Goal: Information Seeking & Learning: Check status

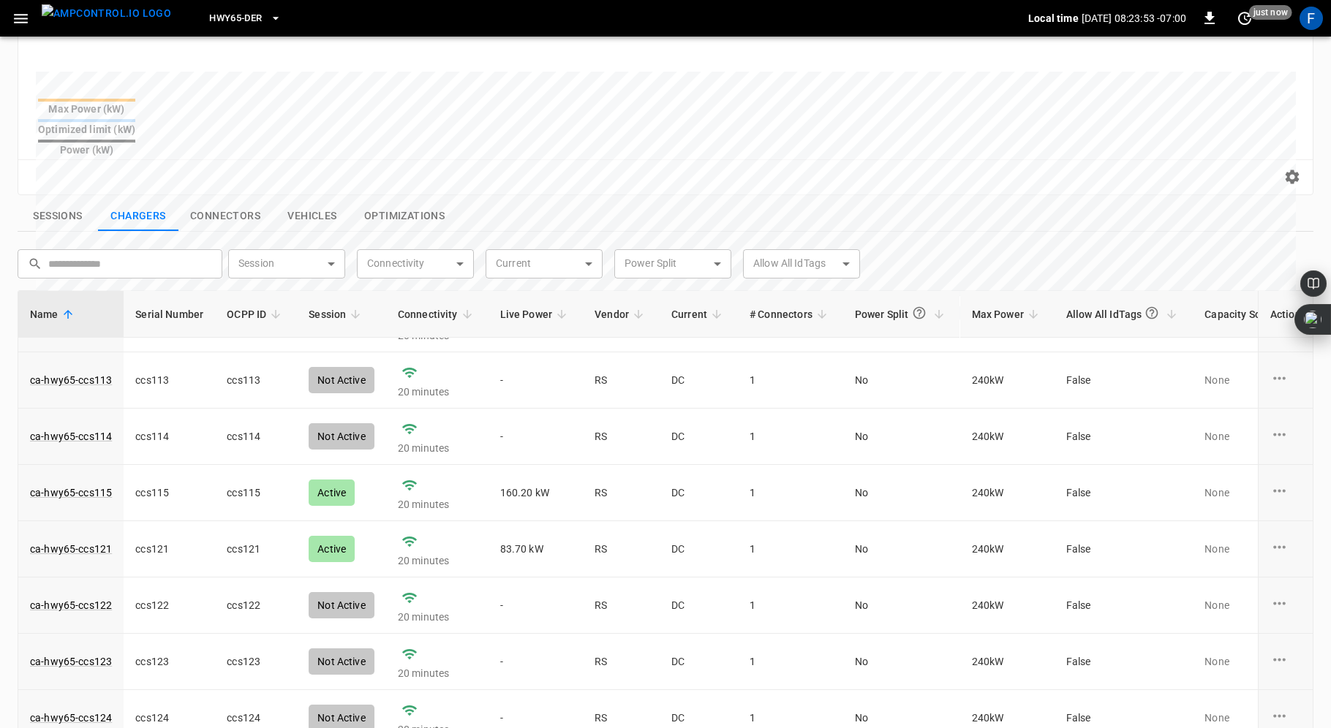
scroll to position [94, 0]
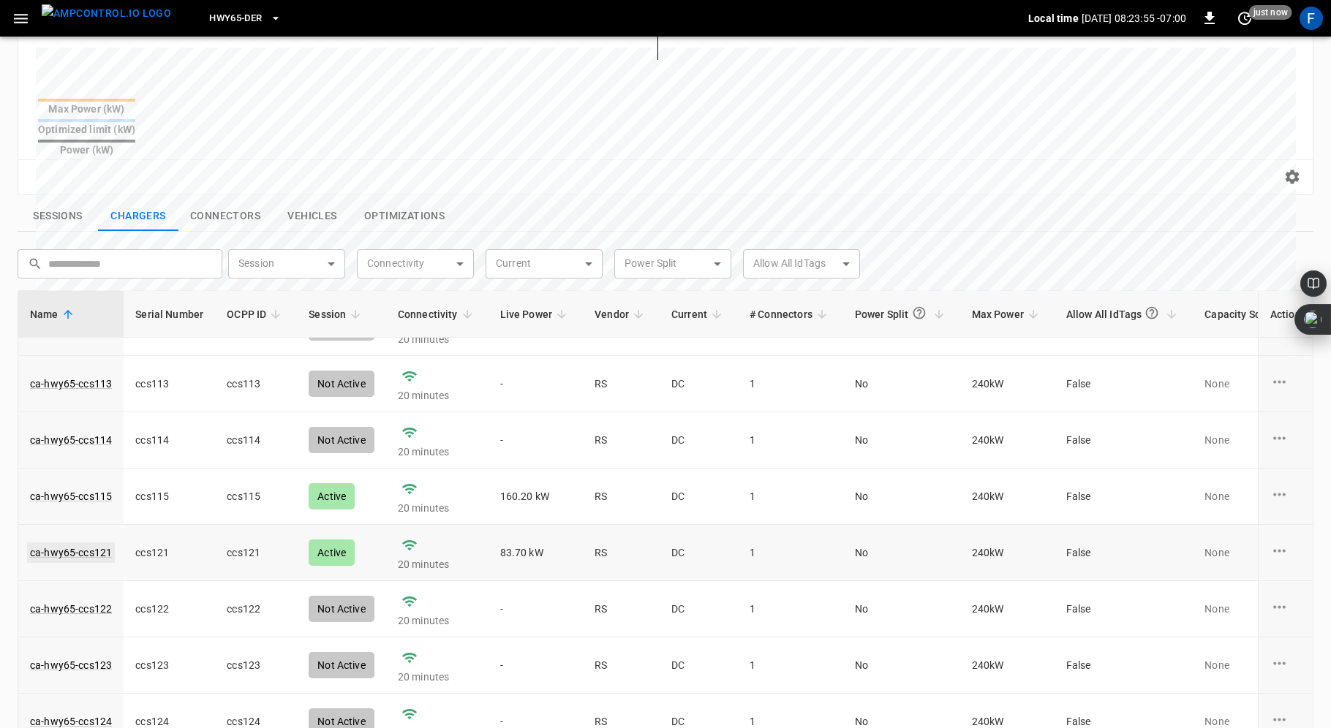
click at [66, 543] on link "ca-hwy65-ccs121" at bounding box center [71, 553] width 88 height 20
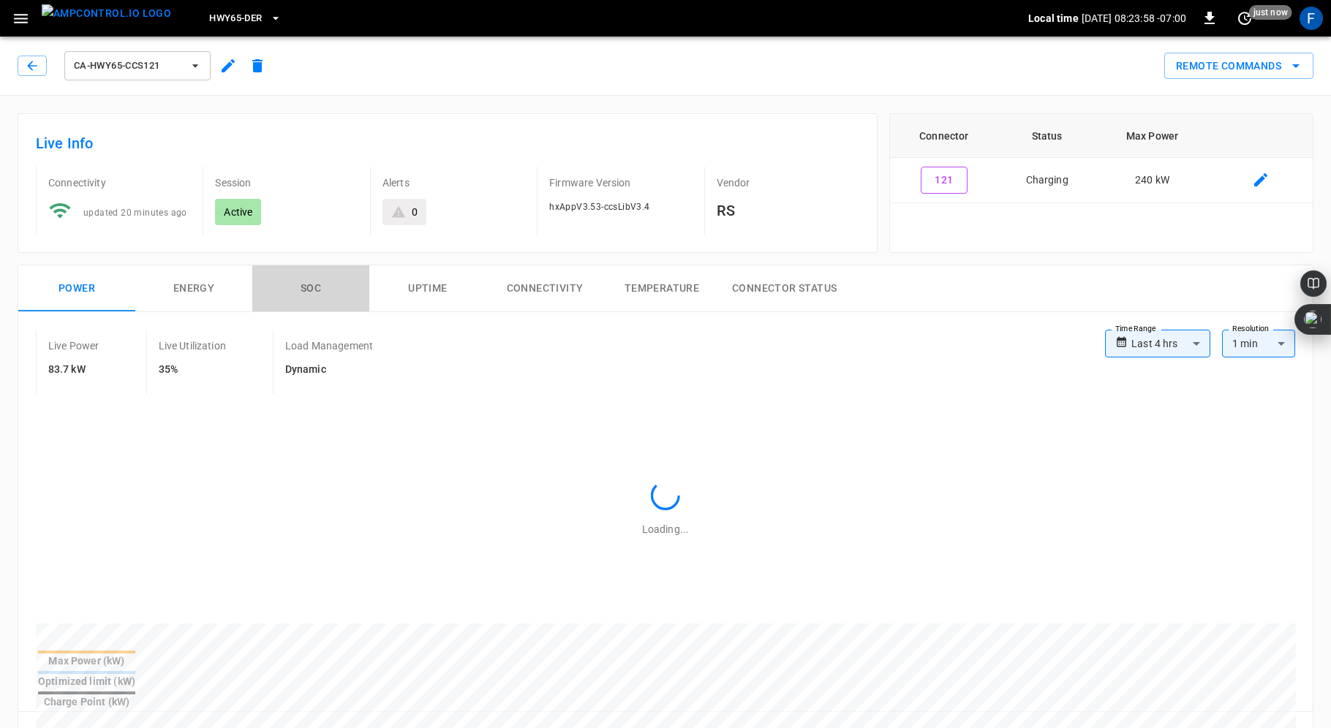
click at [309, 287] on button "SOC" at bounding box center [310, 288] width 117 height 47
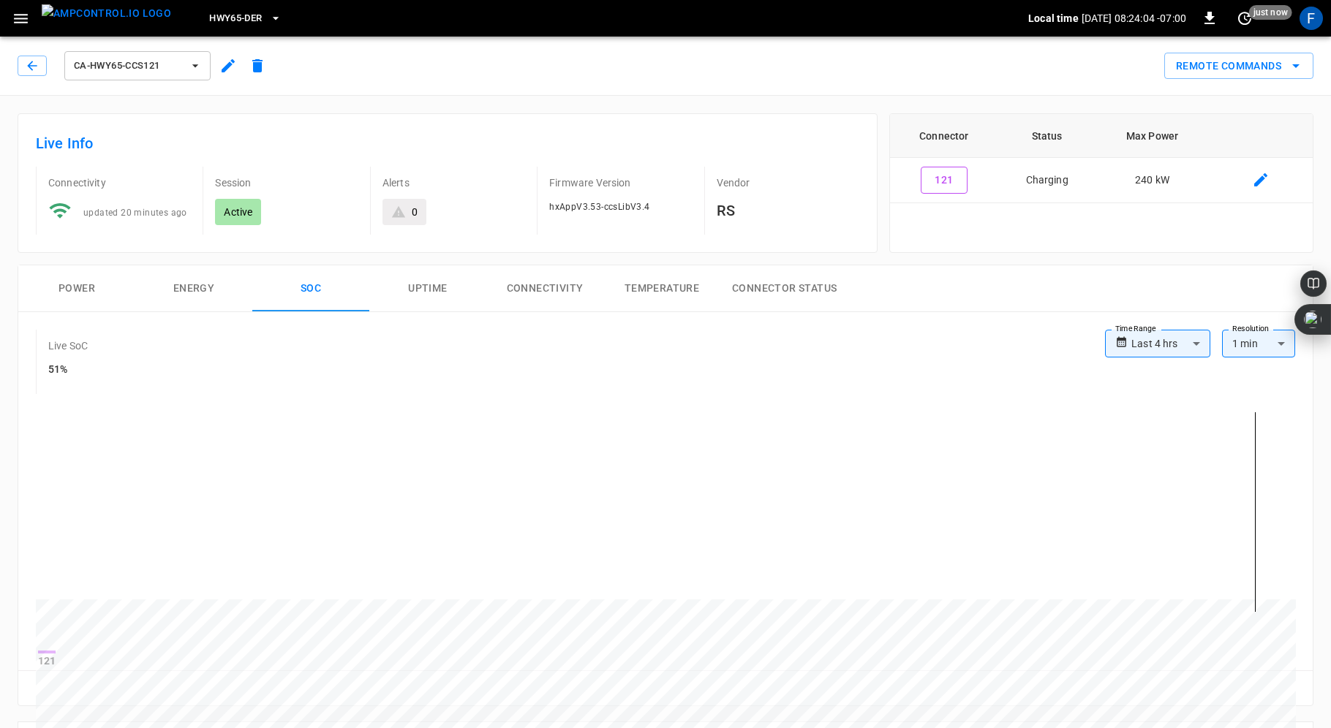
click at [71, 284] on button "Power" at bounding box center [76, 288] width 117 height 47
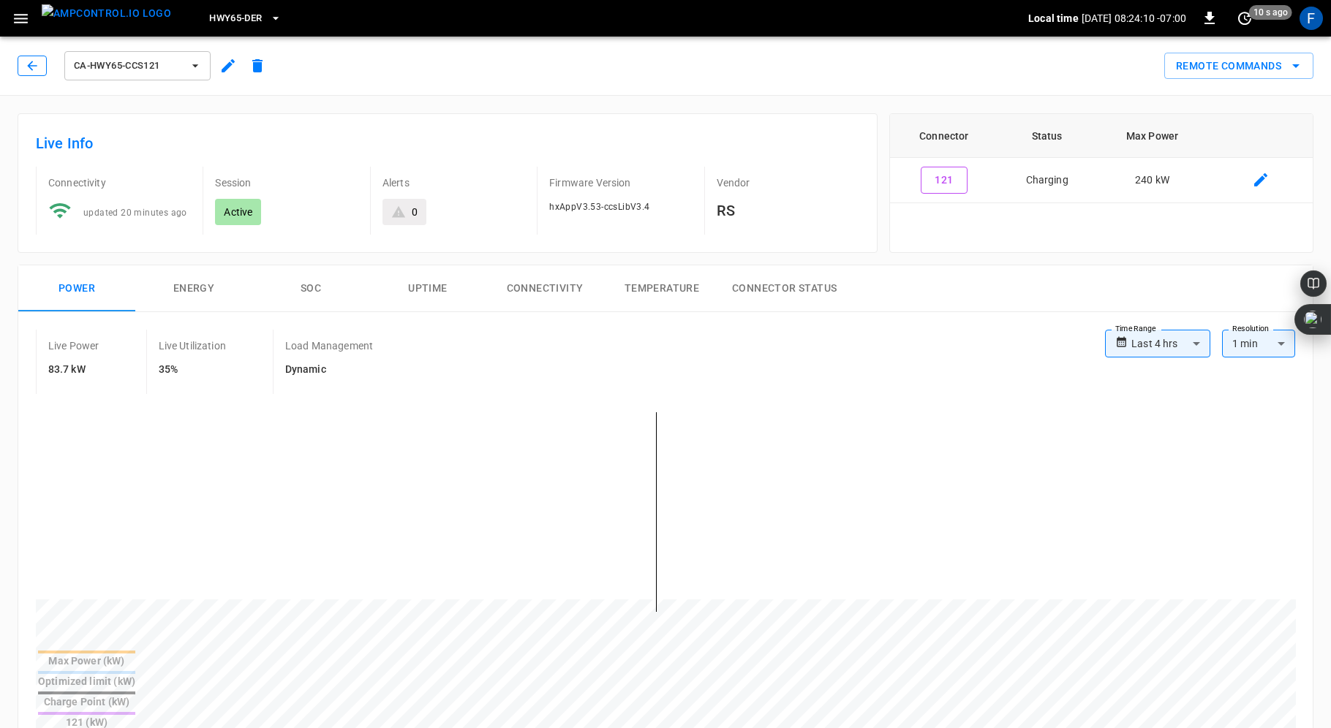
click at [30, 68] on icon "button" at bounding box center [32, 66] width 10 height 10
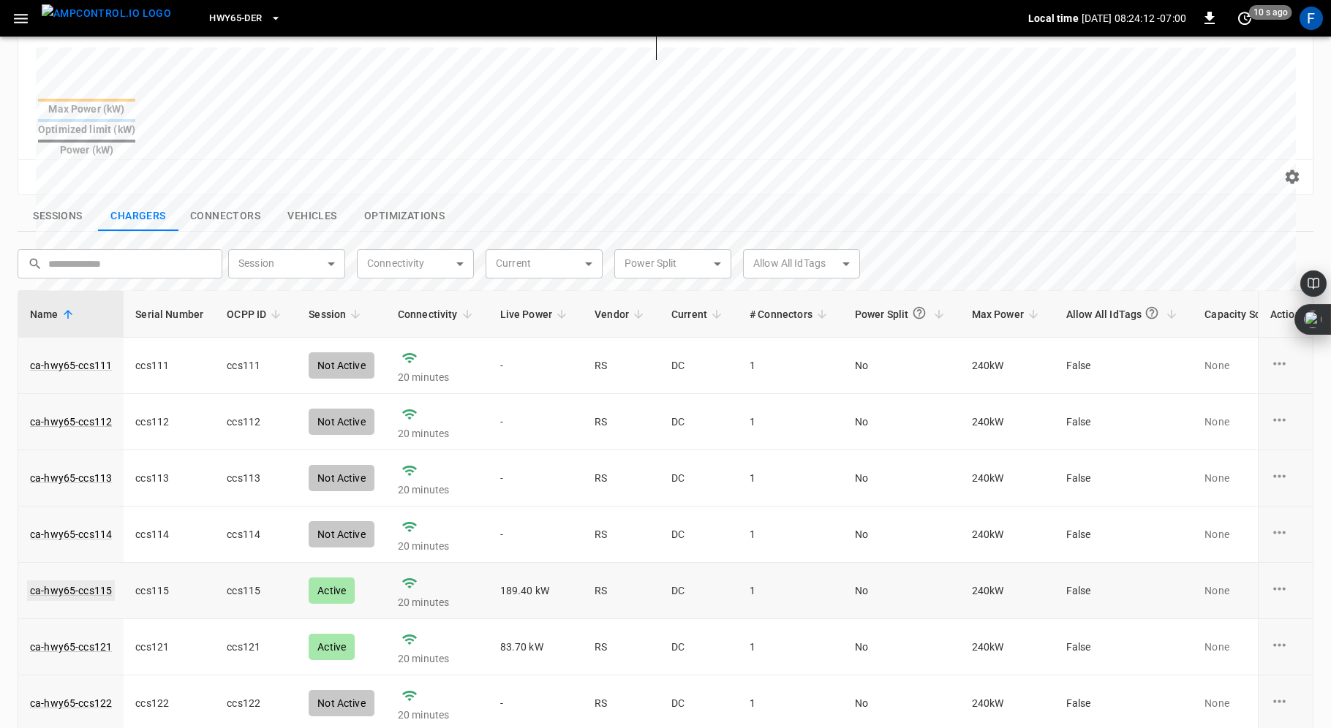
click at [82, 581] on link "ca-hwy65-ccs115" at bounding box center [71, 591] width 88 height 20
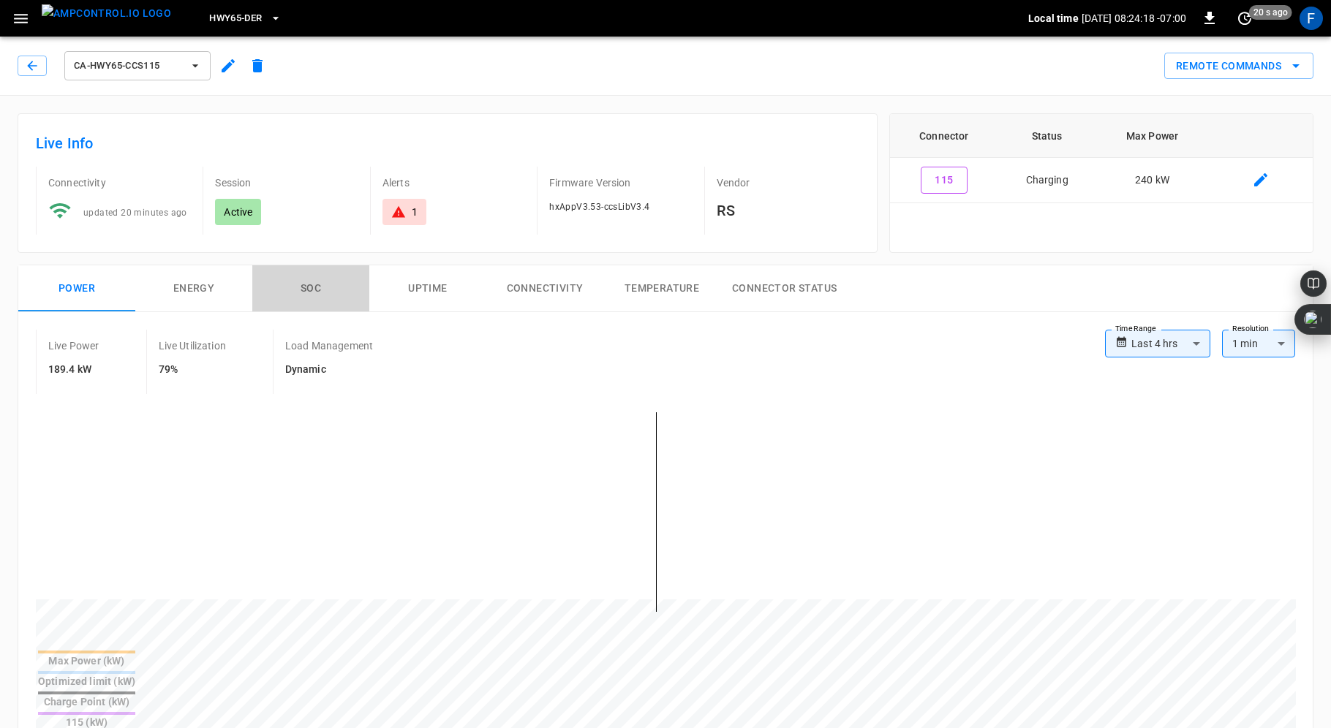
click at [326, 284] on button "SOC" at bounding box center [310, 288] width 117 height 47
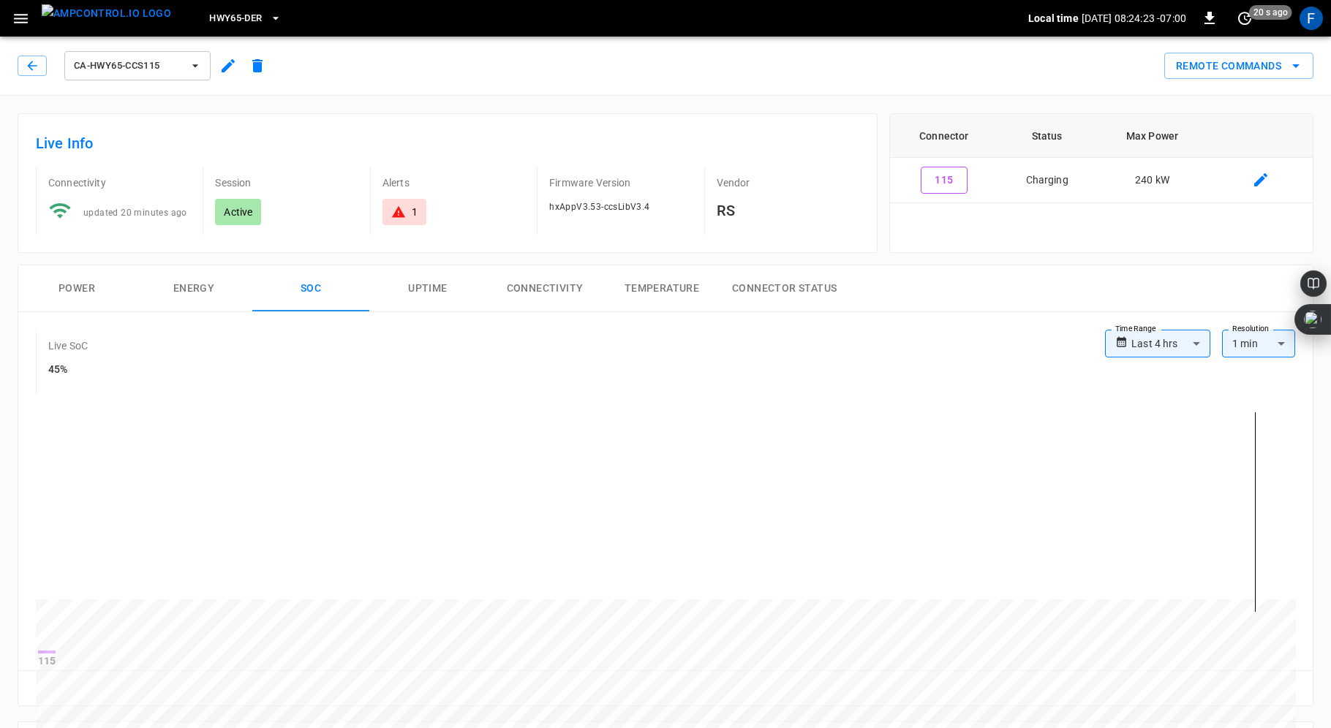
click at [85, 290] on button "Power" at bounding box center [76, 288] width 117 height 47
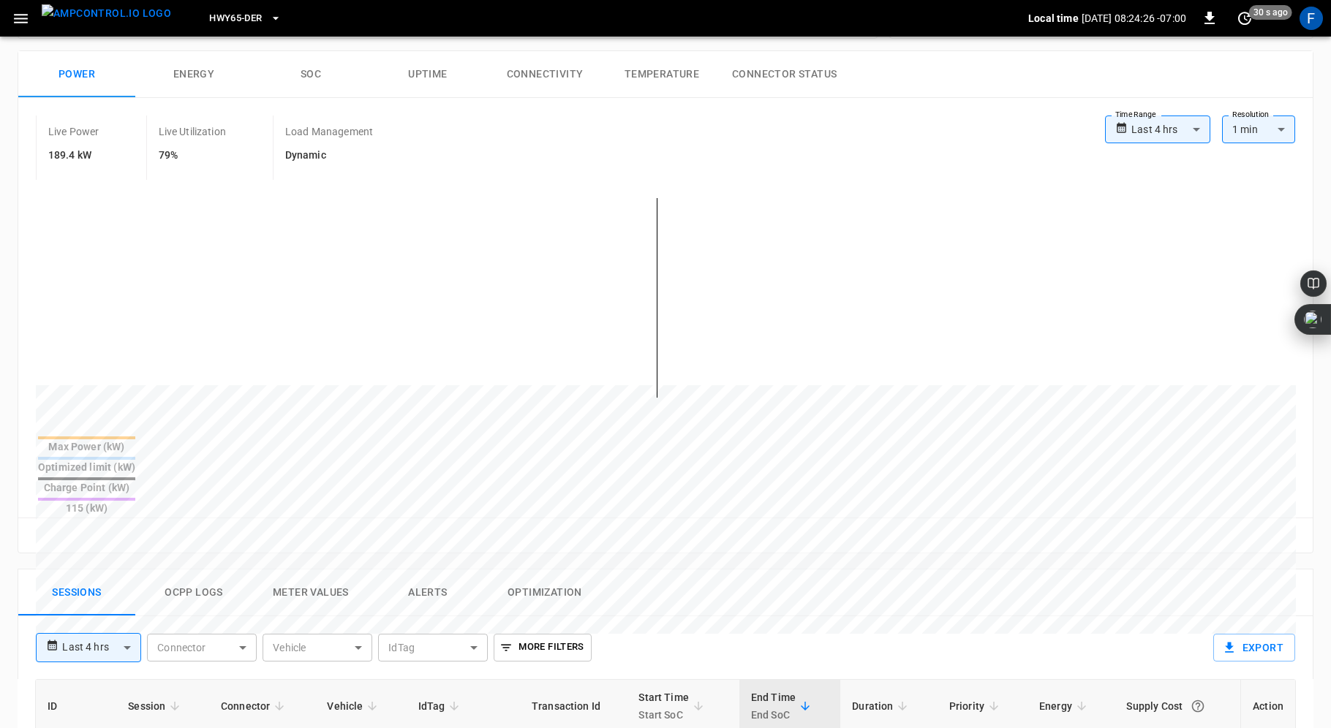
scroll to position [296, 0]
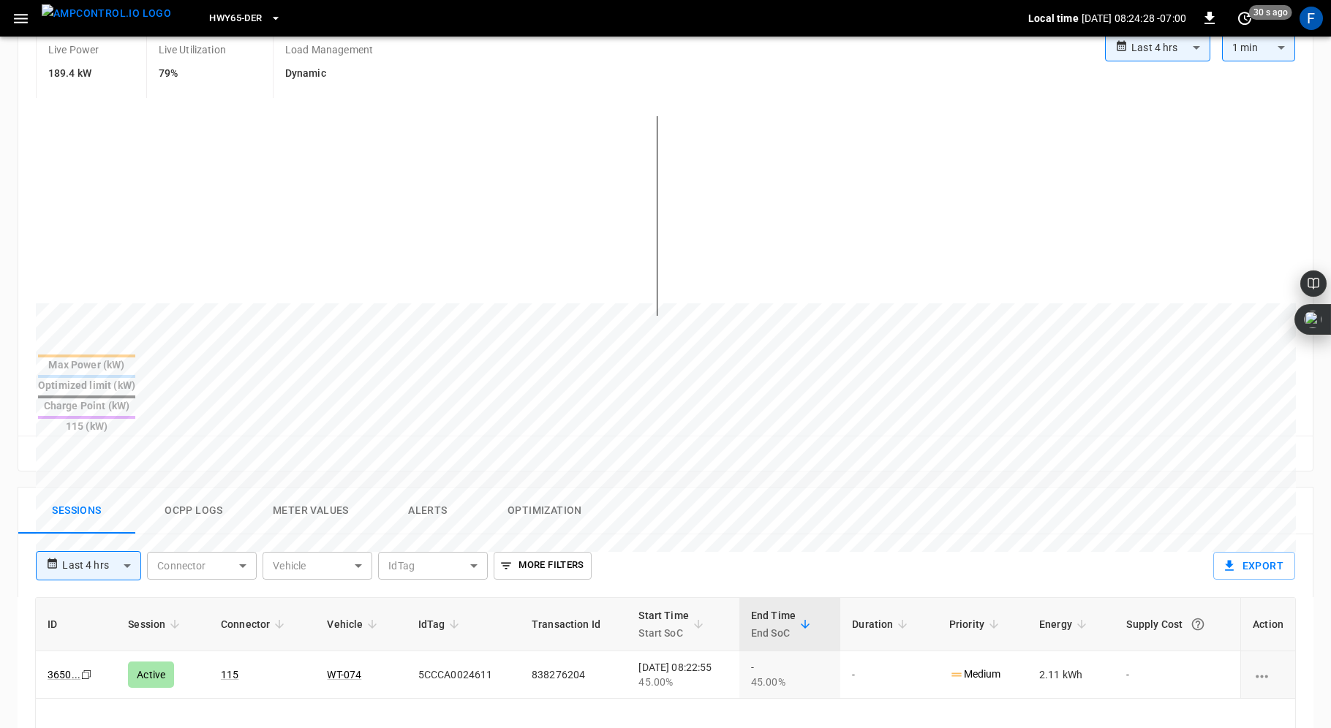
click at [197, 488] on button "Ocpp logs" at bounding box center [193, 511] width 117 height 47
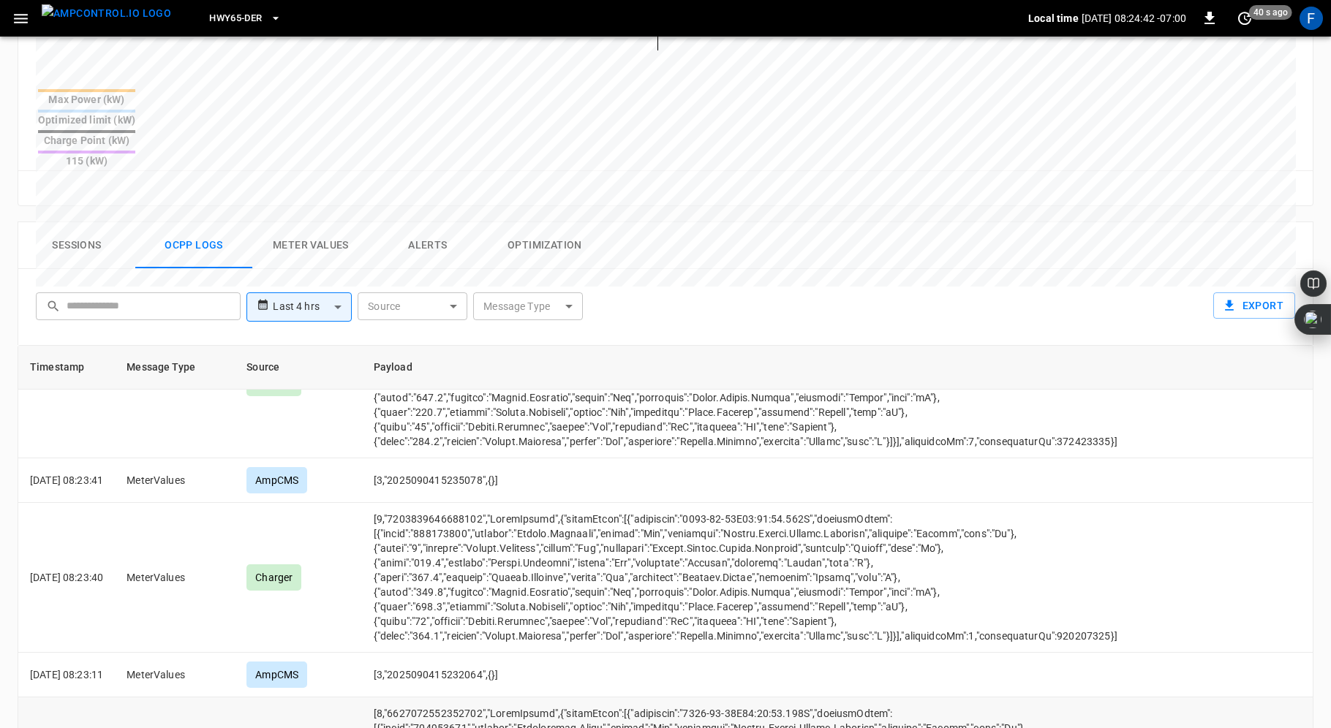
scroll to position [515, 0]
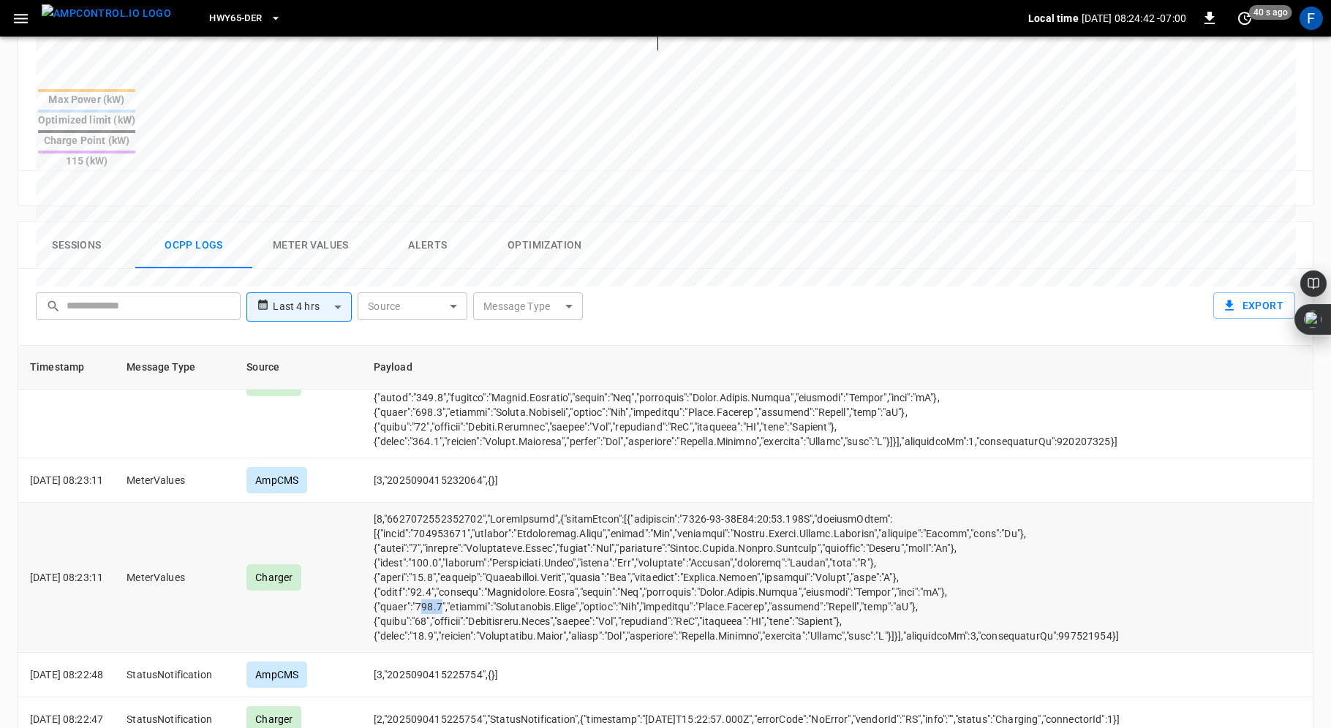
drag, startPoint x: 463, startPoint y: 553, endPoint x: 443, endPoint y: 552, distance: 19.8
click at [443, 552] on td "opcc-messages-table" at bounding box center [839, 578] width 954 height 150
drag, startPoint x: 435, startPoint y: 537, endPoint x: 468, endPoint y: 540, distance: 33.0
click at [467, 539] on td "opcc-messages-table" at bounding box center [839, 578] width 954 height 150
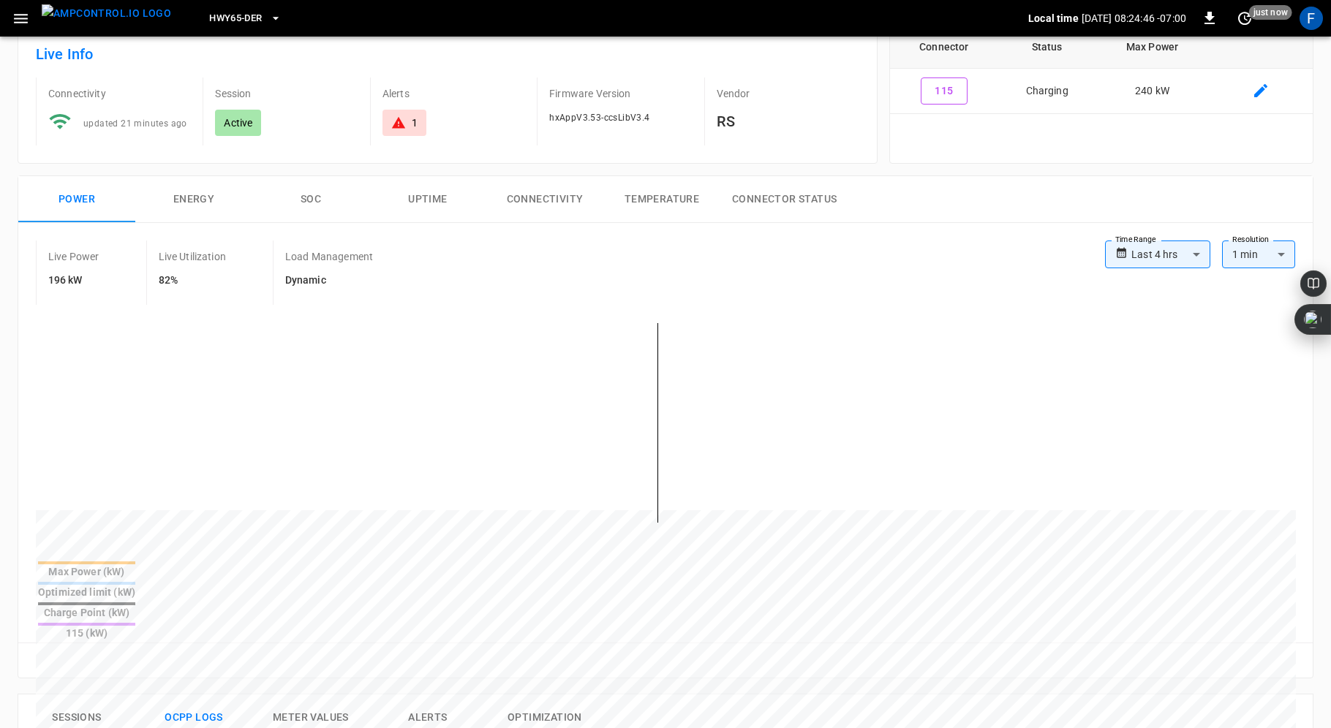
scroll to position [0, 0]
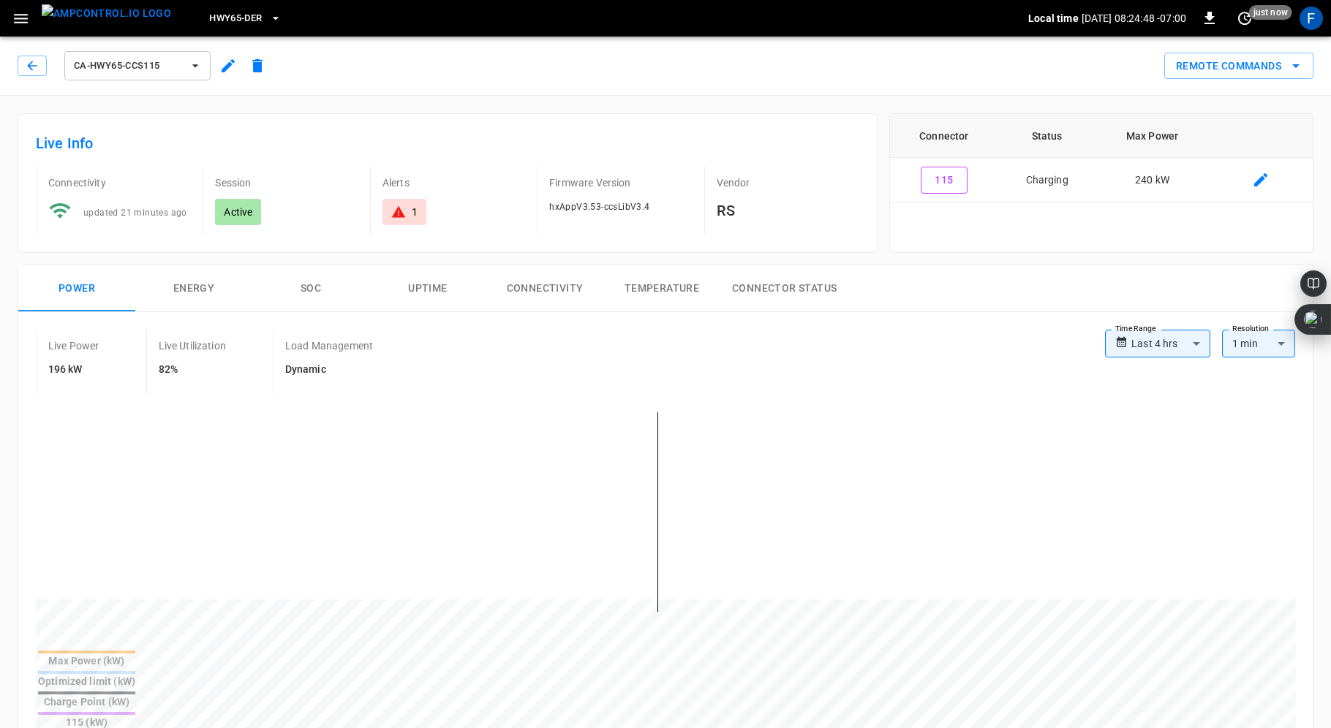
click at [399, 203] on div "1" at bounding box center [405, 212] width 44 height 26
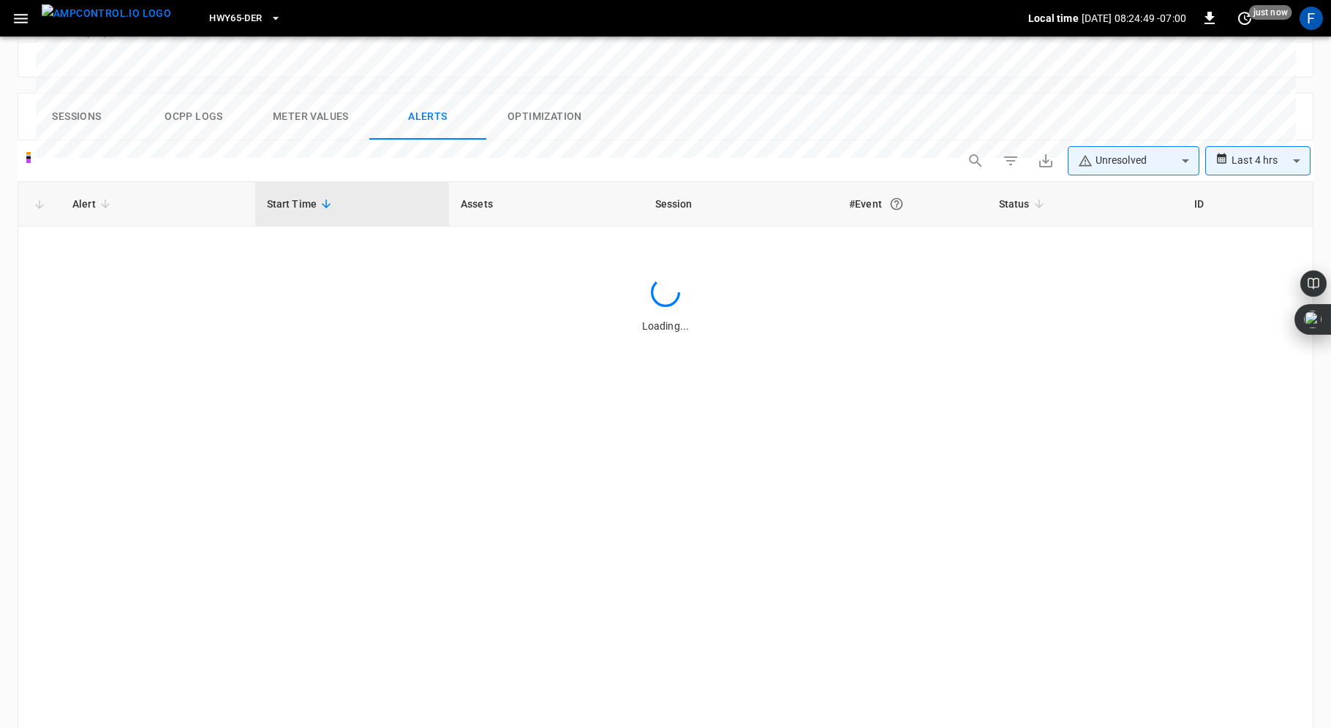
scroll to position [691, 0]
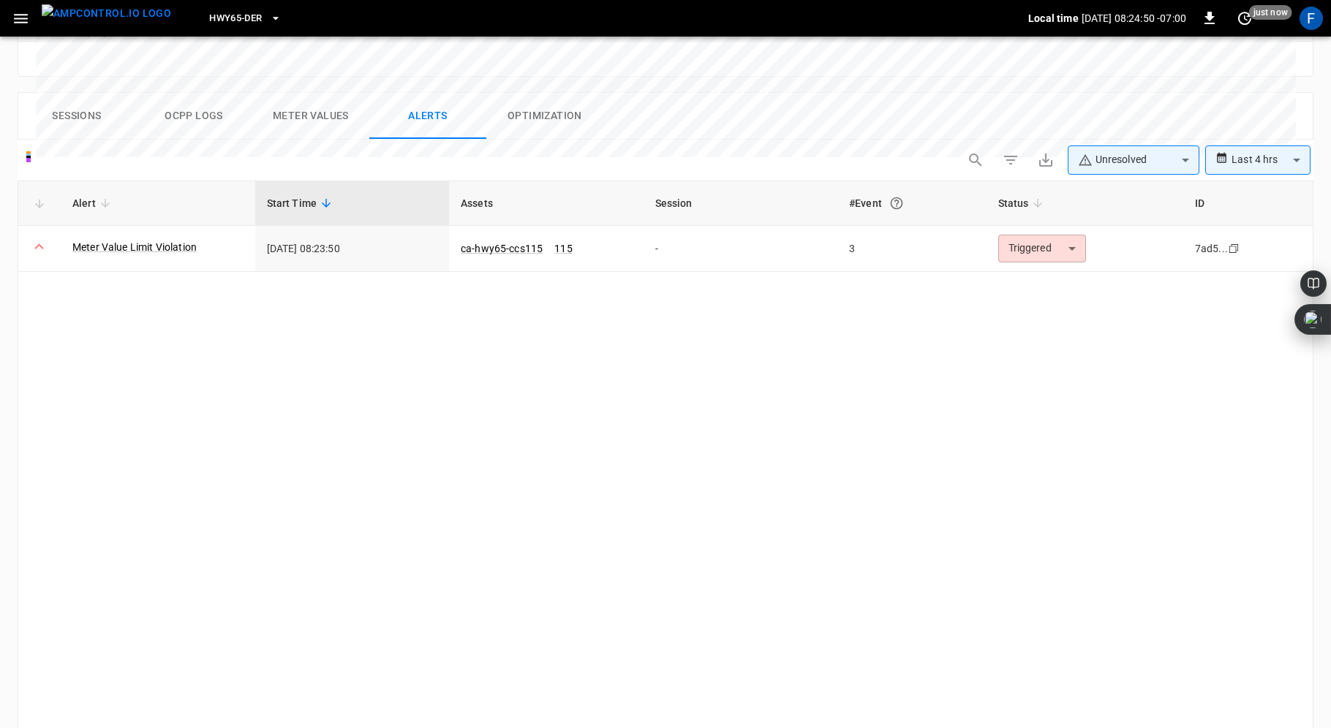
click at [453, 380] on div "Alert Start Time Assets Session #Event Status ID Meter Value Limit Violation 20…" at bounding box center [666, 457] width 1296 height 553
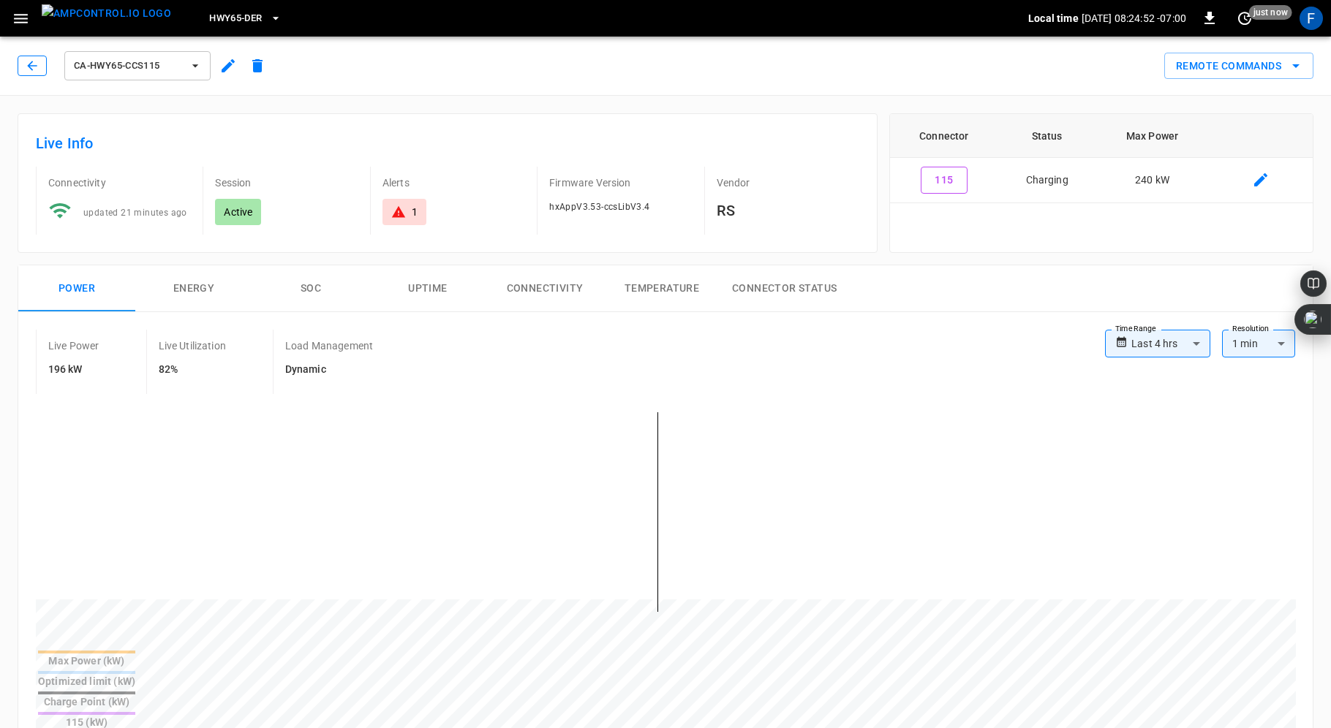
click at [23, 59] on button "button" at bounding box center [32, 66] width 29 height 20
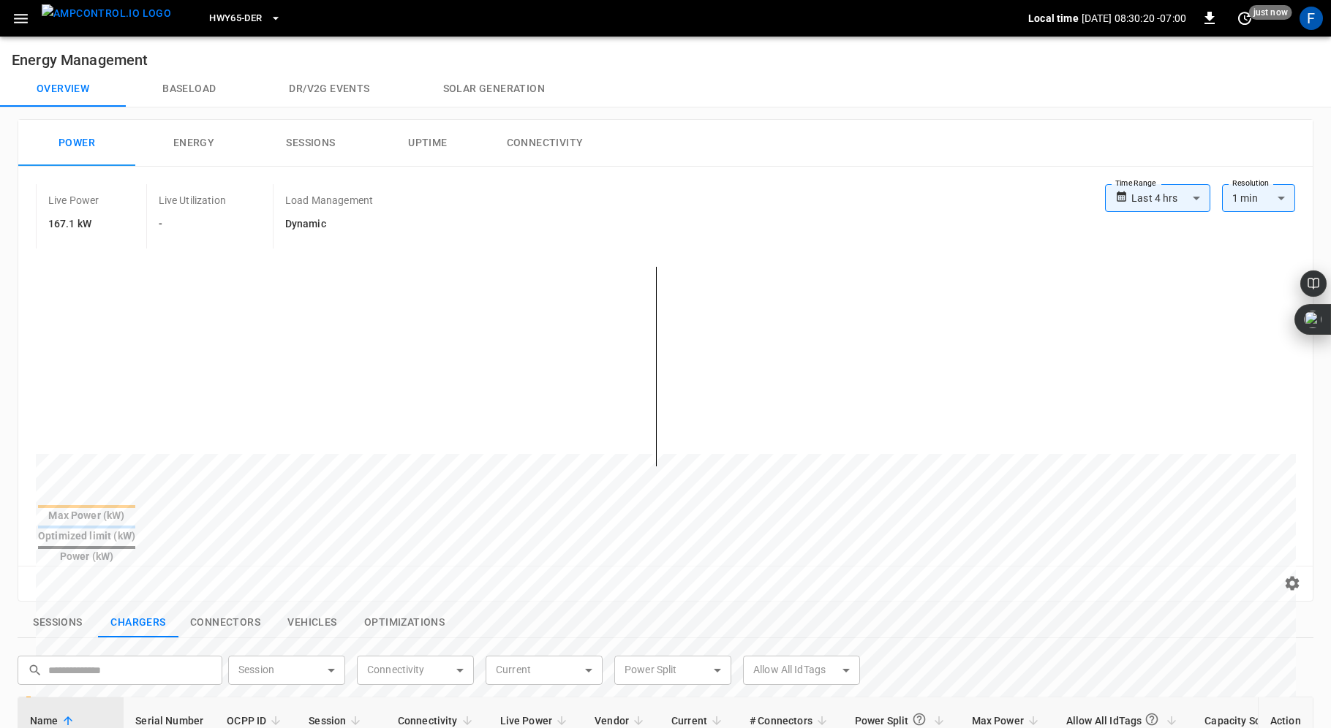
click at [1268, 197] on body "**********" at bounding box center [665, 629] width 1331 height 1258
click at [1258, 245] on li "15 min" at bounding box center [1258, 253] width 73 height 24
type input "***"
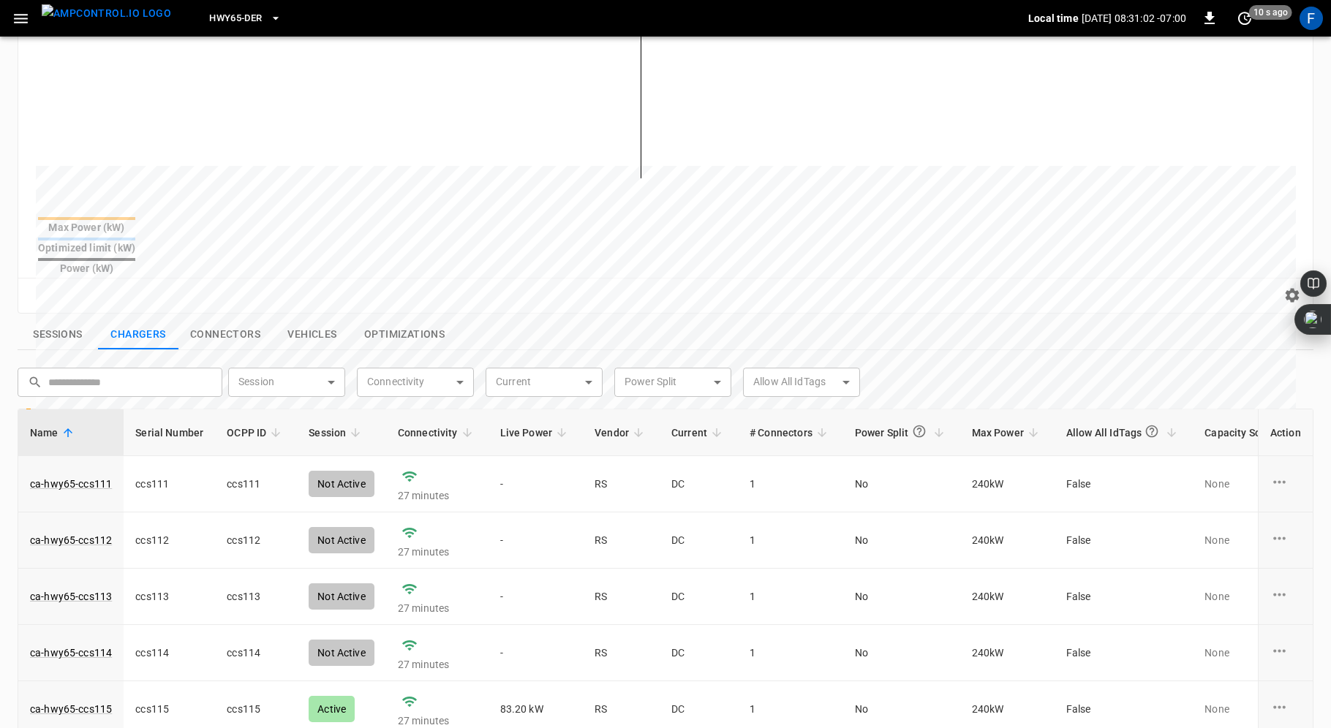
scroll to position [98, 0]
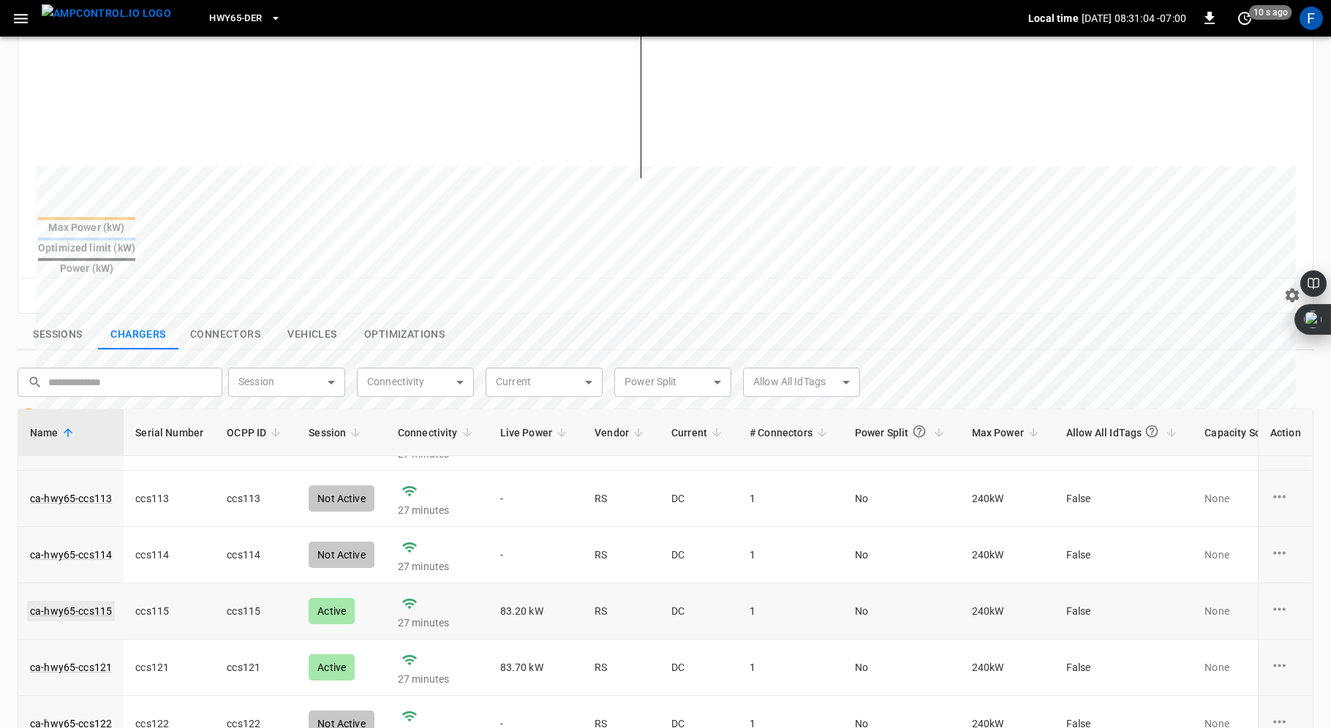
click at [86, 601] on link "ca-hwy65-ccs115" at bounding box center [71, 611] width 88 height 20
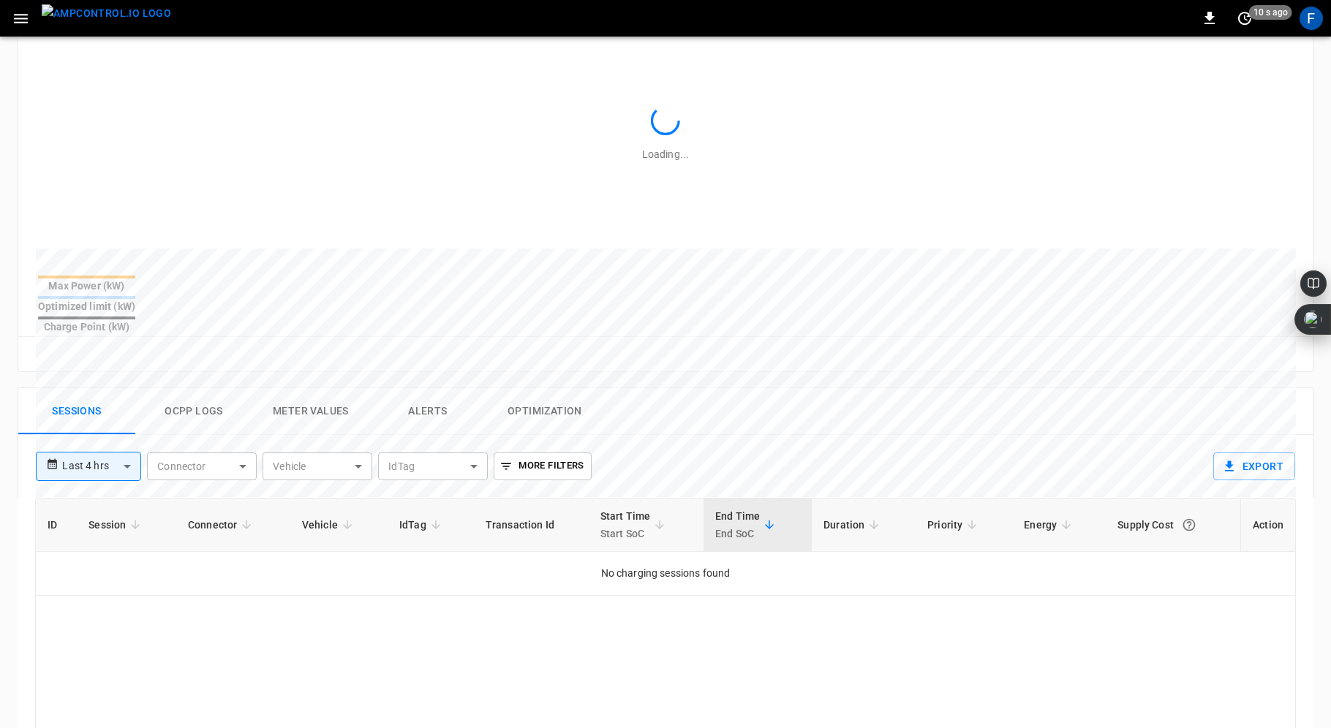
scroll to position [573, 0]
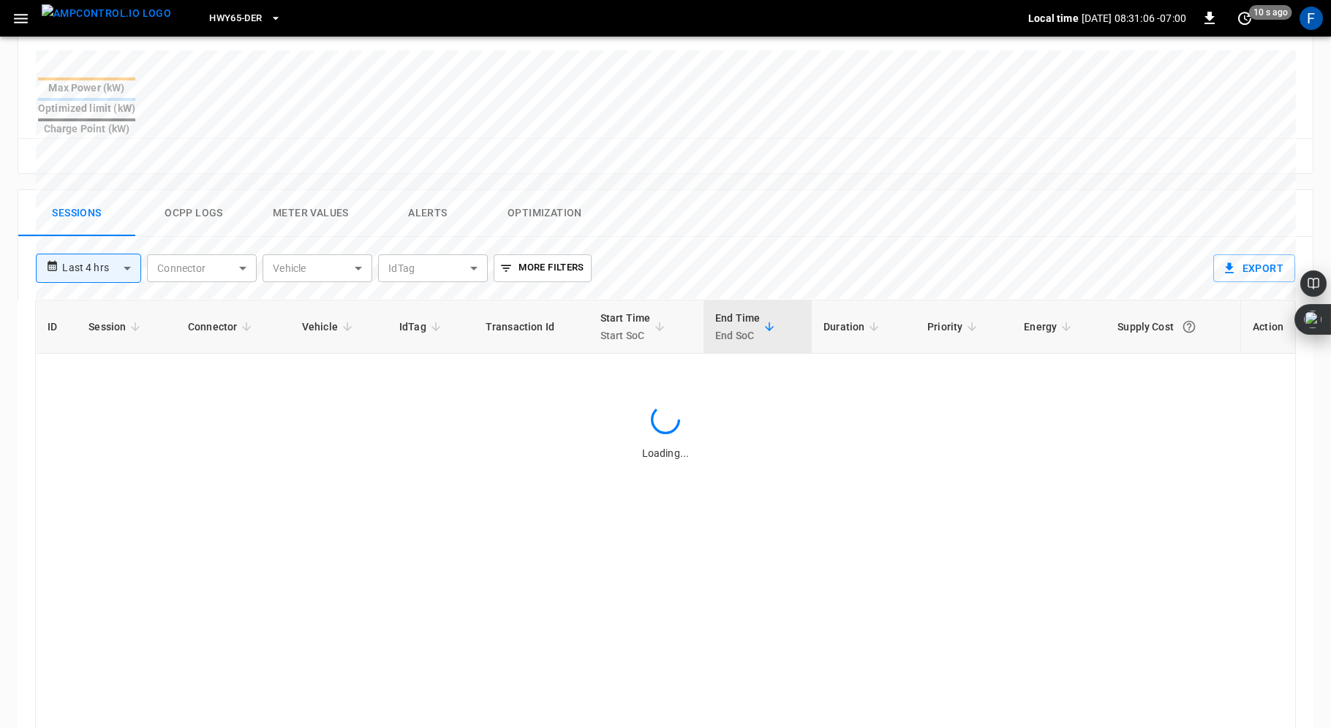
click at [187, 190] on button "Ocpp logs" at bounding box center [193, 213] width 117 height 47
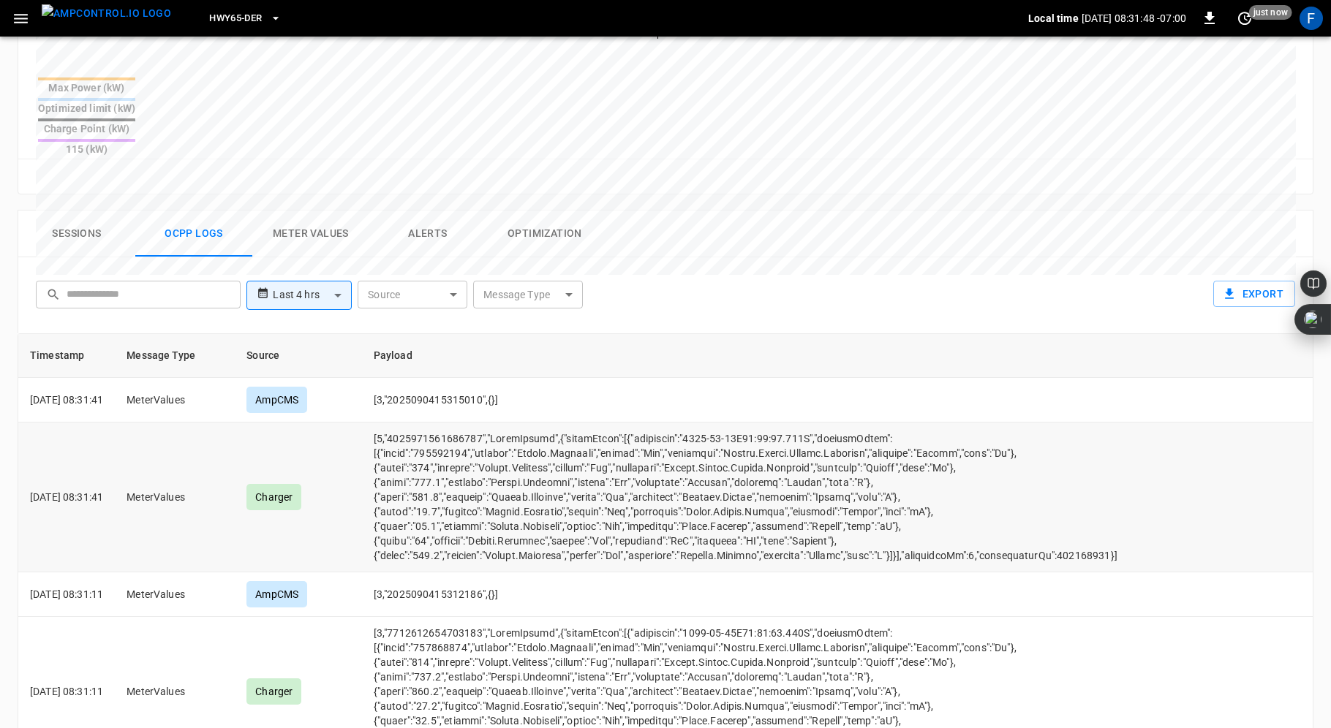
scroll to position [0, 0]
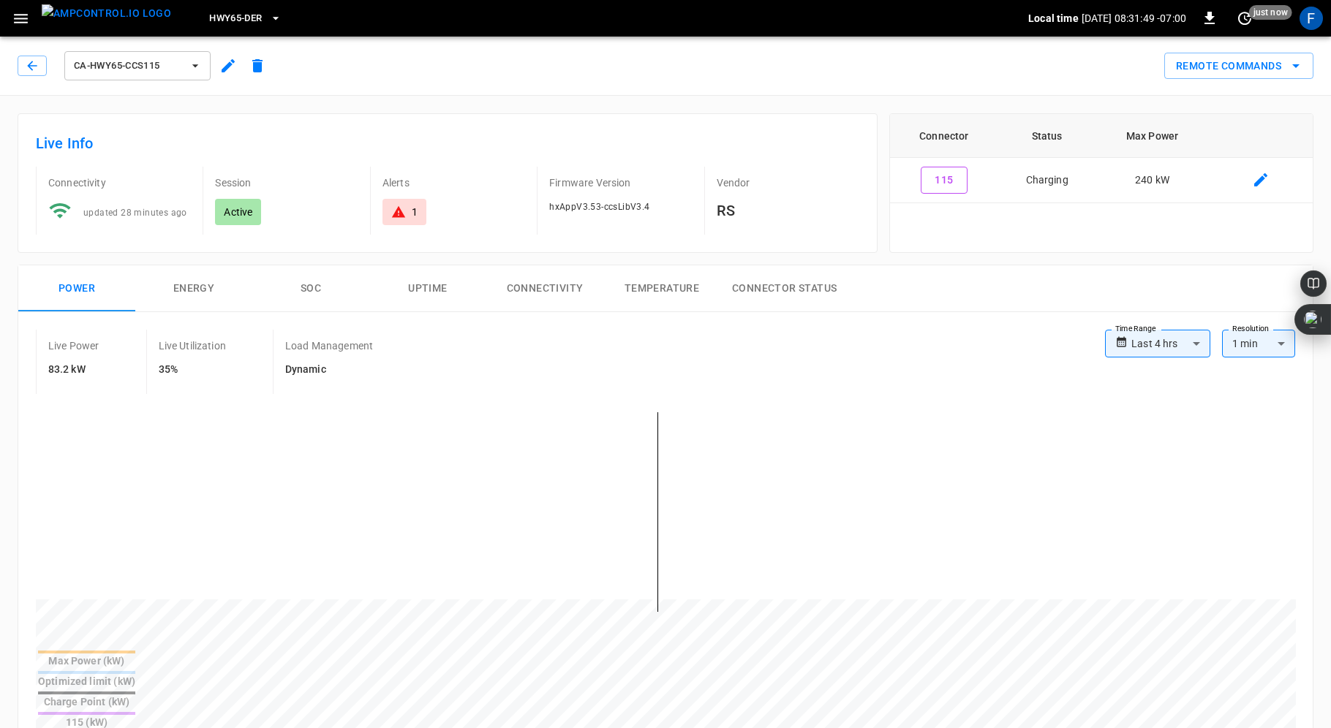
click at [401, 205] on icon at bounding box center [398, 212] width 15 height 15
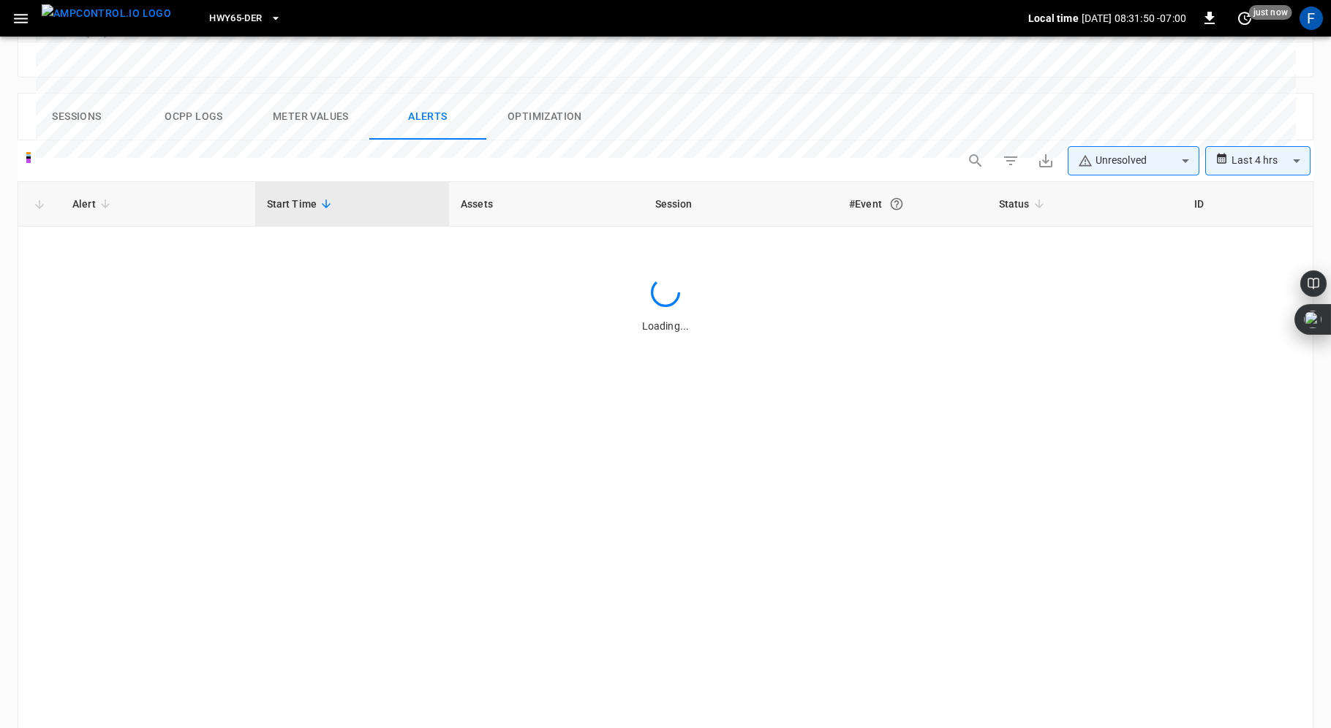
scroll to position [691, 0]
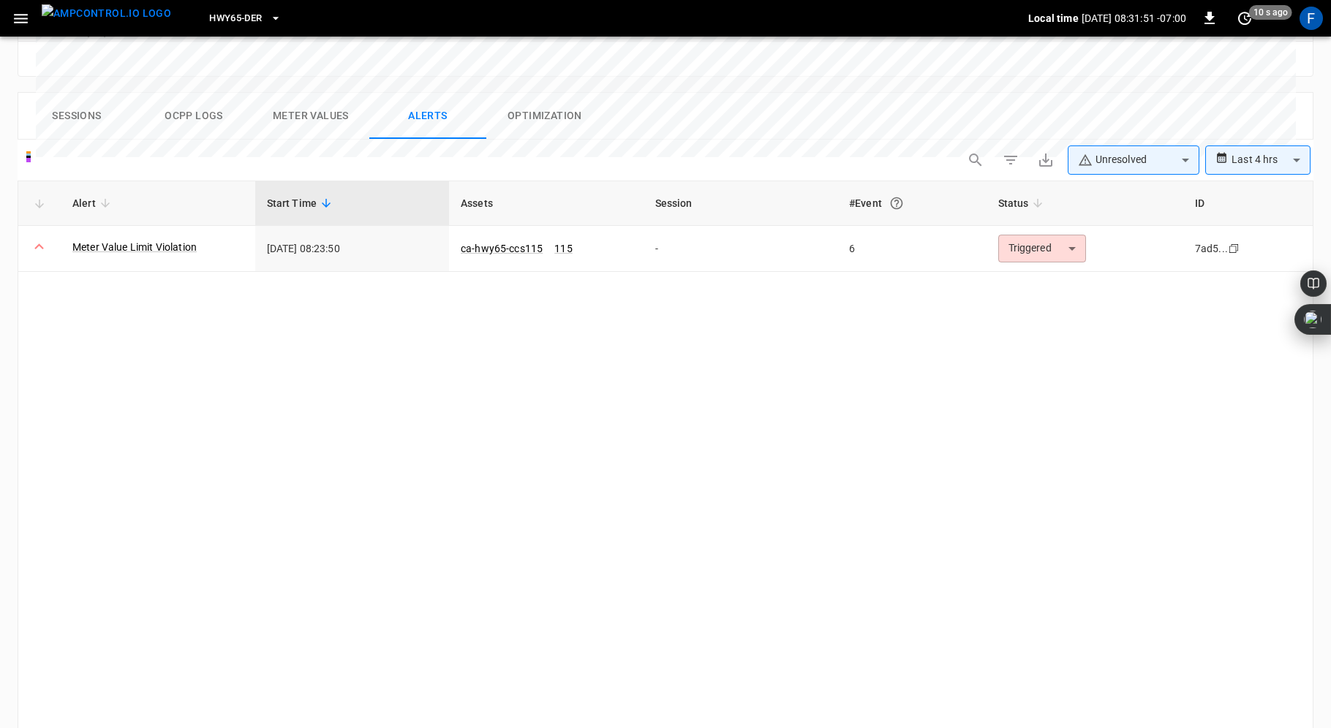
click at [529, 384] on div "Alert Start Time Assets Session #Event Status ID Meter Value Limit Violation 20…" at bounding box center [666, 457] width 1296 height 553
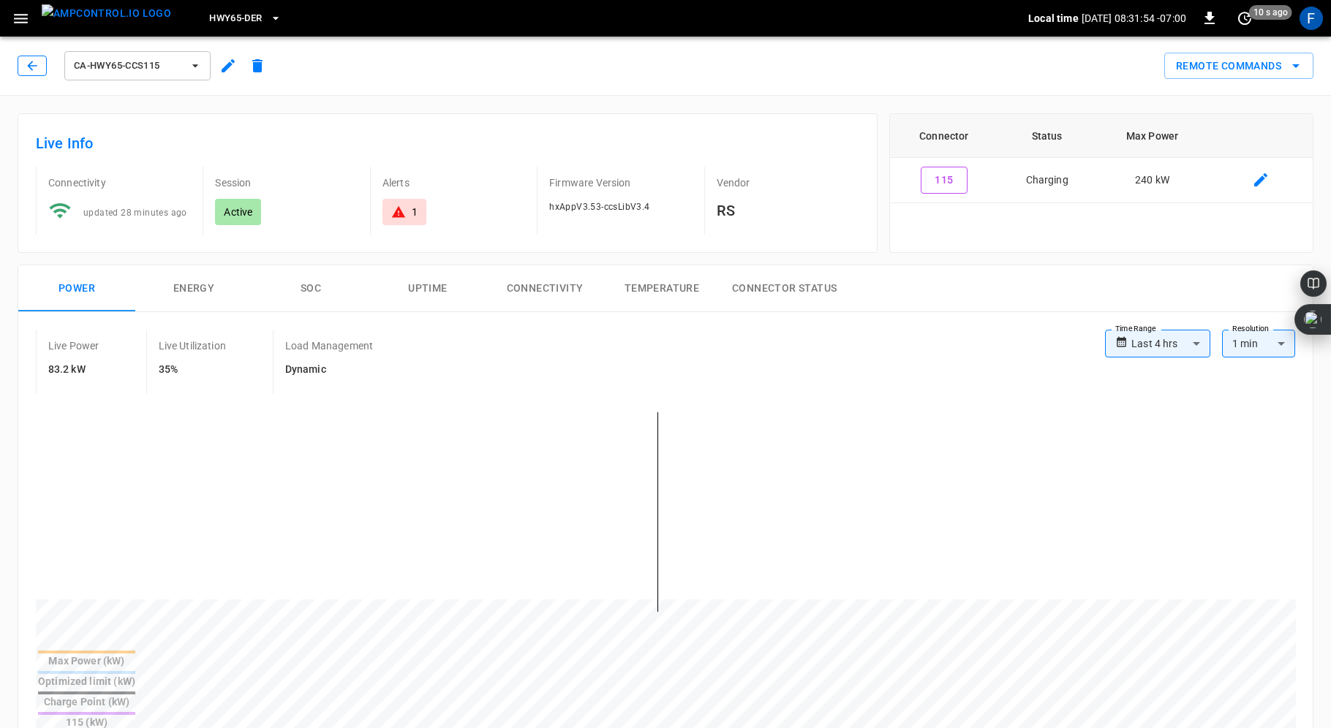
click at [30, 64] on icon "button" at bounding box center [32, 66] width 15 height 15
